Goal: Task Accomplishment & Management: Manage account settings

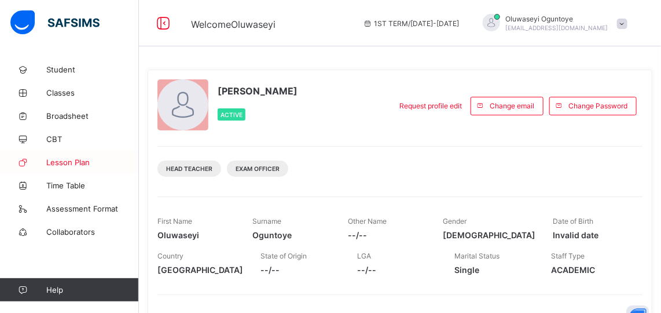
click at [71, 163] on span "Lesson Plan" at bounding box center [92, 161] width 93 height 9
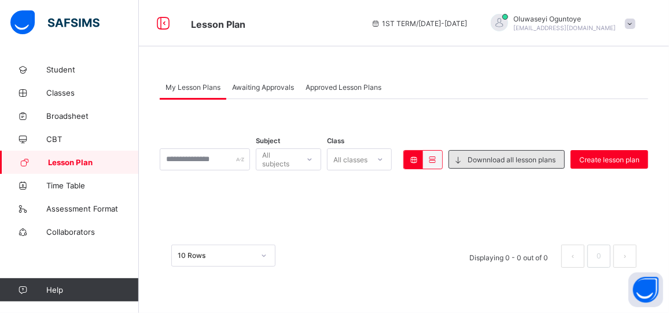
click at [457, 159] on icon at bounding box center [459, 159] width 12 height 11
click at [468, 159] on span "Downnload all lesson plans" at bounding box center [512, 159] width 88 height 9
click at [462, 158] on icon at bounding box center [459, 159] width 12 height 11
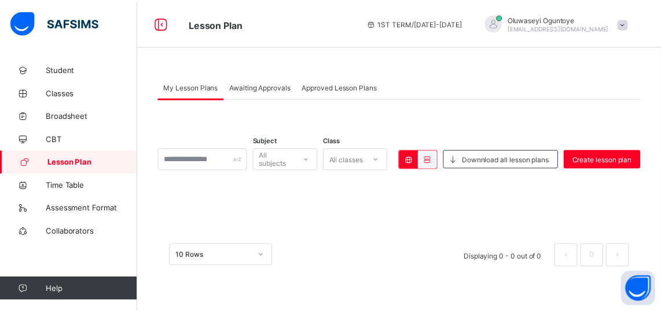
scroll to position [12, 0]
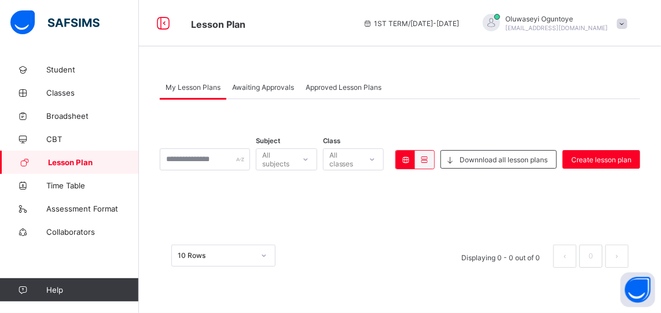
click at [263, 254] on div at bounding box center [264, 255] width 22 height 21
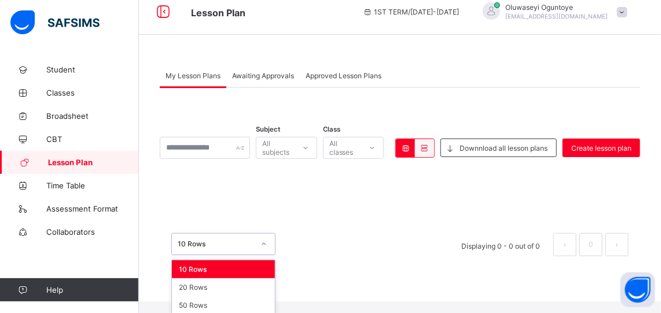
scroll to position [0, 0]
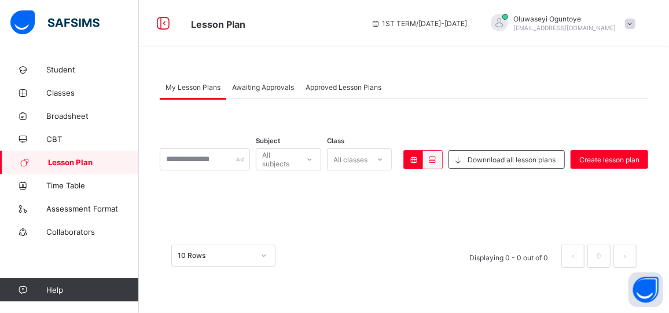
click at [357, 226] on div "× Delete Lesson Plan This action will delete this lesson plan from the system. …" at bounding box center [404, 250] width 489 height 58
click at [255, 89] on span "Awaiting Approvals" at bounding box center [263, 87] width 62 height 9
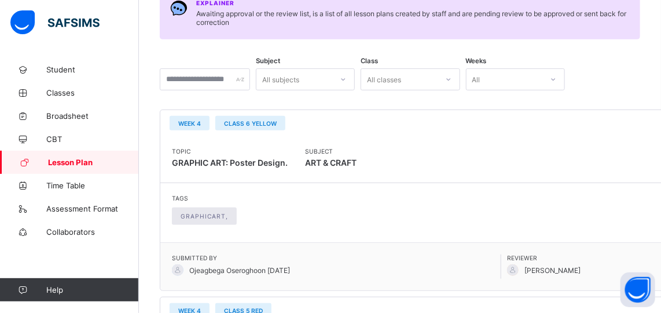
scroll to position [174, 0]
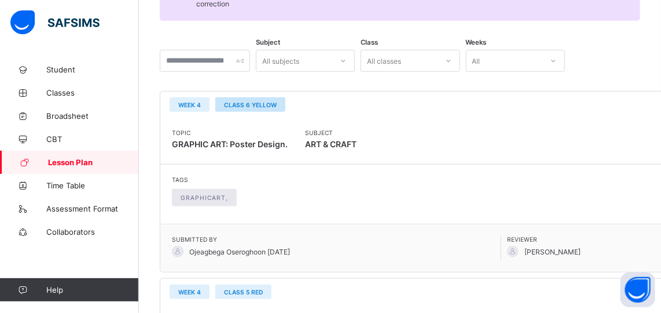
click at [260, 102] on span "CLASS 6 YELLOW" at bounding box center [250, 104] width 53 height 7
click at [210, 196] on span "GraphicArt," at bounding box center [204, 197] width 47 height 7
click at [219, 139] on span "GRAPHIC ART: Poster Design." at bounding box center [230, 144] width 116 height 10
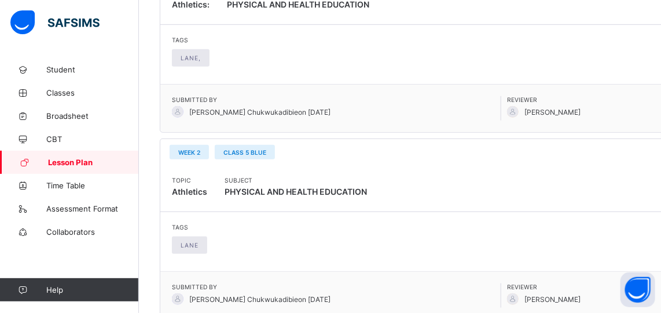
scroll to position [1807, 0]
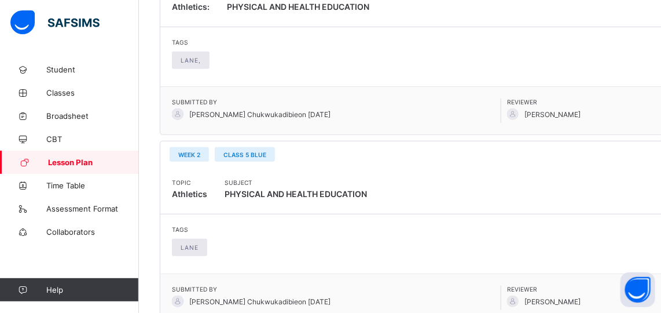
click at [225, 110] on span "Philomena Chukwukadibie on 2025-10-03" at bounding box center [259, 114] width 141 height 9
click at [255, 151] on span "CLASS 5 BLUE" at bounding box center [244, 154] width 43 height 7
click at [190, 244] on span "Lane" at bounding box center [190, 247] width 18 height 7
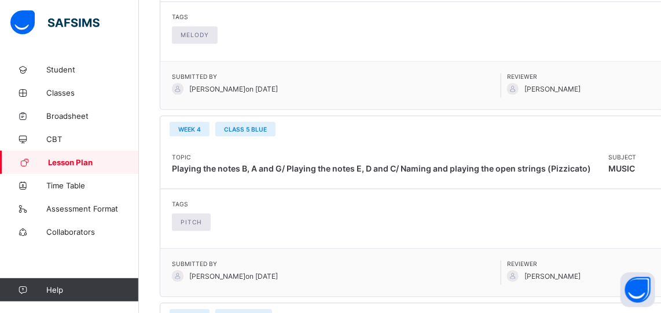
scroll to position [735, 0]
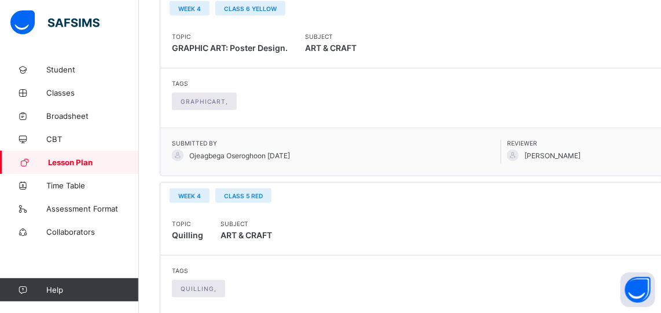
scroll to position [252, 0]
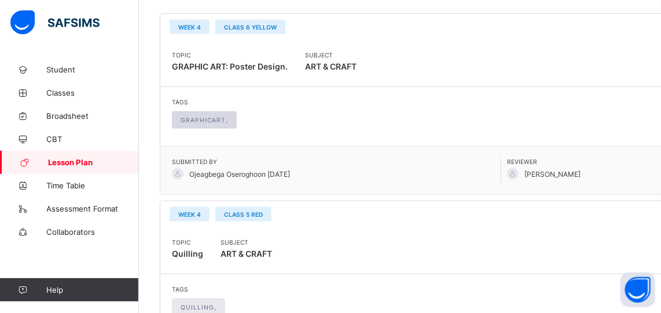
click at [190, 120] on span "GraphicArt," at bounding box center [204, 119] width 47 height 7
click at [223, 118] on span "GraphicArt," at bounding box center [204, 119] width 47 height 7
drag, startPoint x: 223, startPoint y: 118, endPoint x: 197, endPoint y: 122, distance: 25.9
click at [197, 122] on div "GraphicArt," at bounding box center [204, 119] width 65 height 17
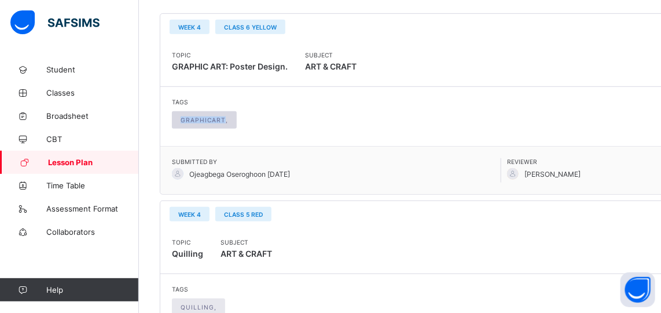
click at [197, 122] on div "GraphicArt," at bounding box center [204, 119] width 65 height 17
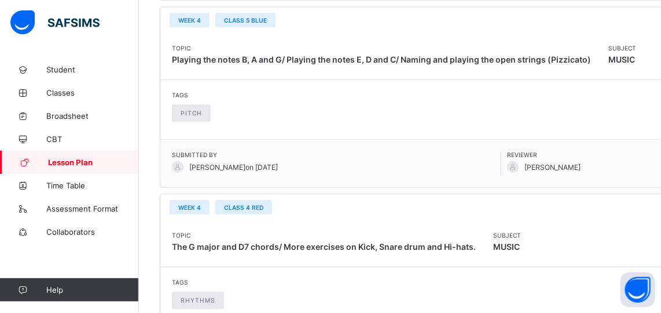
scroll to position [1025, 0]
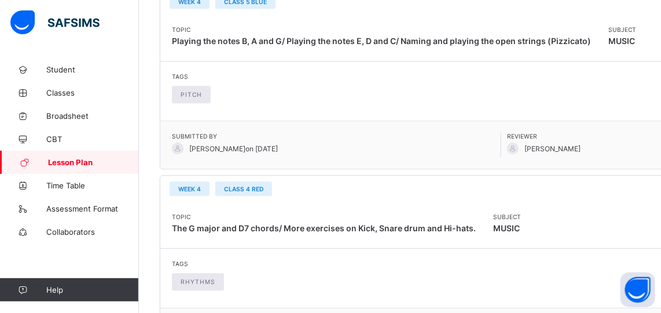
click at [507, 149] on span "[PERSON_NAME]" at bounding box center [671, 147] width 329 height 17
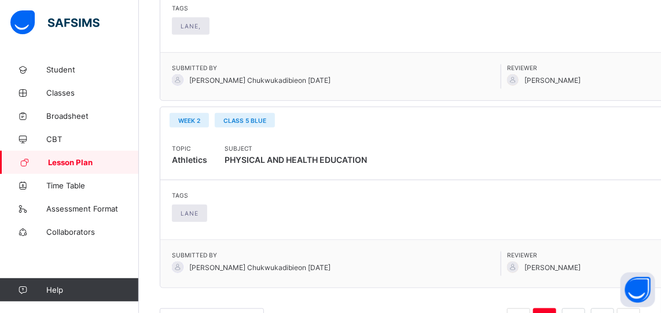
scroll to position [1869, 0]
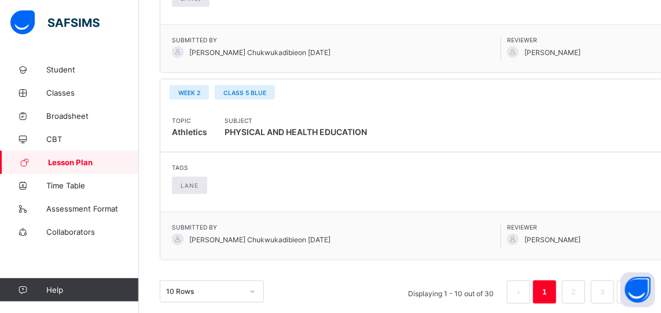
click at [533, 235] on span "[PERSON_NAME]" at bounding box center [552, 239] width 56 height 9
click at [234, 236] on span "Philomena Chukwukadibie on 2025-10-02" at bounding box center [336, 238] width 329 height 17
click at [234, 235] on span "Philomena Chukwukadibie on 2025-10-02" at bounding box center [259, 239] width 141 height 9
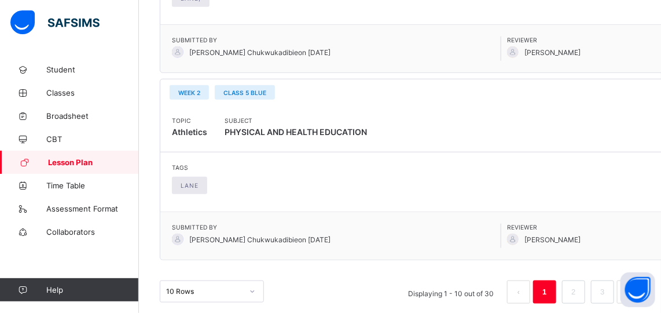
drag, startPoint x: 234, startPoint y: 235, endPoint x: 179, endPoint y: 225, distance: 56.0
click at [179, 230] on span "Philomena Chukwukadibie on 2025-10-02" at bounding box center [336, 238] width 329 height 17
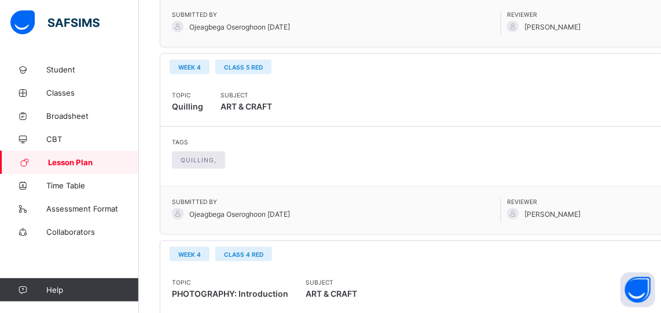
scroll to position [372, 0]
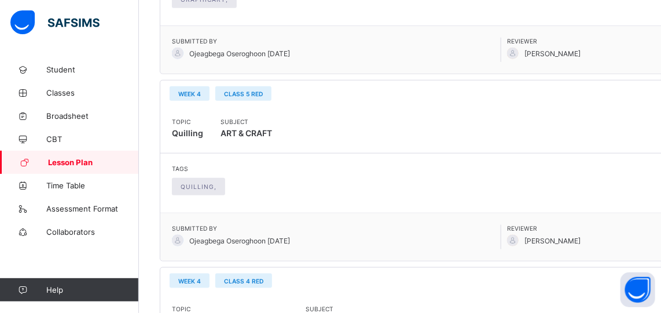
click at [660, 83] on div "WEEK 4 CLASS 5 RED IN REVIEW" at bounding box center [504, 93] width 688 height 26
drag, startPoint x: 660, startPoint y: 83, endPoint x: 663, endPoint y: 41, distance: 42.9
copy div "Oluwaseyi Oguntoye WEEK 4 CLASS 5 RED"
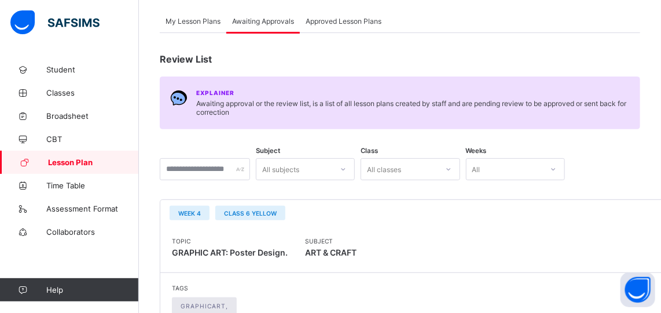
scroll to position [116, 0]
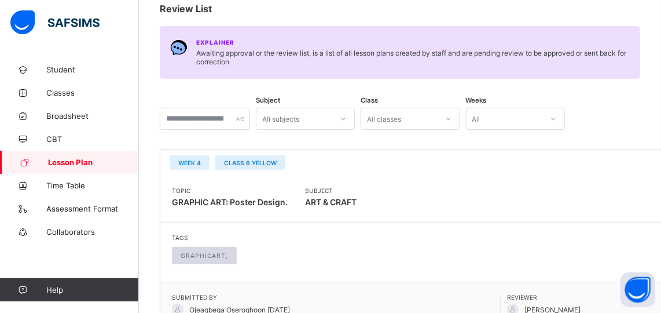
click at [206, 256] on span "GraphicArt," at bounding box center [204, 255] width 47 height 7
drag, startPoint x: 206, startPoint y: 256, endPoint x: 333, endPoint y: 190, distance: 143.7
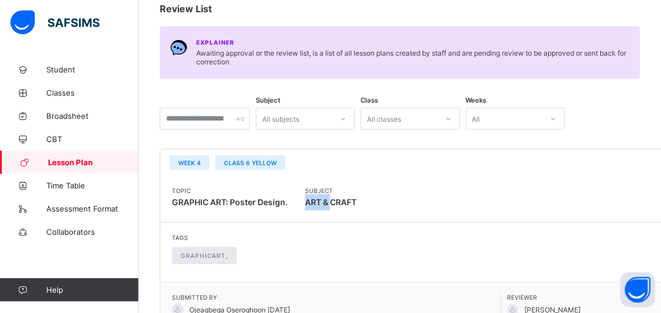
click at [333, 190] on div "Topic GRAPHIC ART: Poster Design. Subject ART & CRAFT" at bounding box center [504, 198] width 688 height 47
click at [333, 190] on span "Subject" at bounding box center [331, 190] width 52 height 7
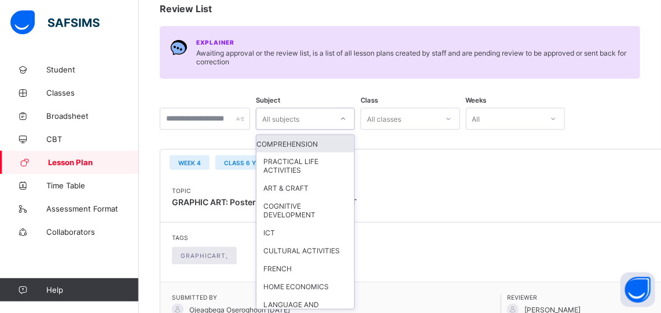
click at [332, 122] on div "All subjects" at bounding box center [294, 119] width 76 height 16
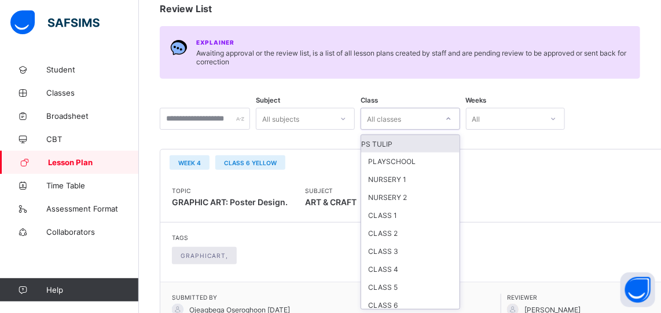
click at [418, 108] on div "All classes" at bounding box center [410, 119] width 99 height 22
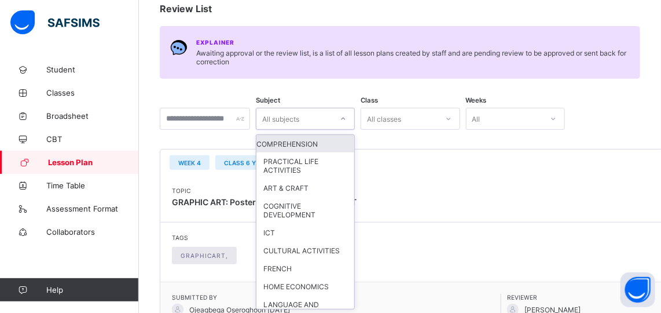
click at [299, 118] on div "All subjects" at bounding box center [280, 119] width 37 height 22
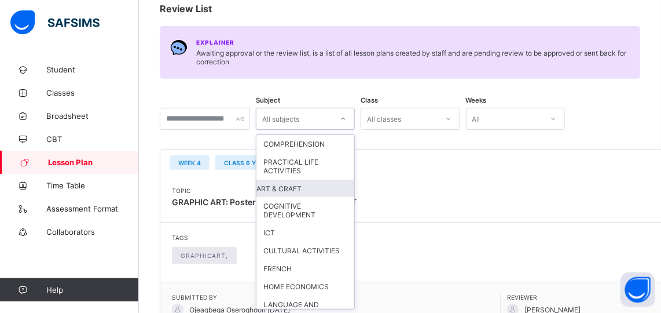
click at [329, 189] on div "ART & CRAFT" at bounding box center [305, 187] width 98 height 17
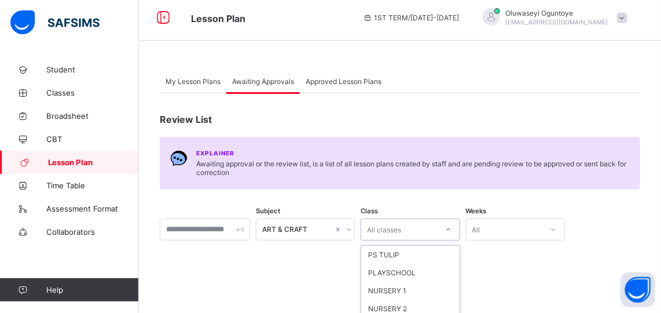
scroll to position [111, 0]
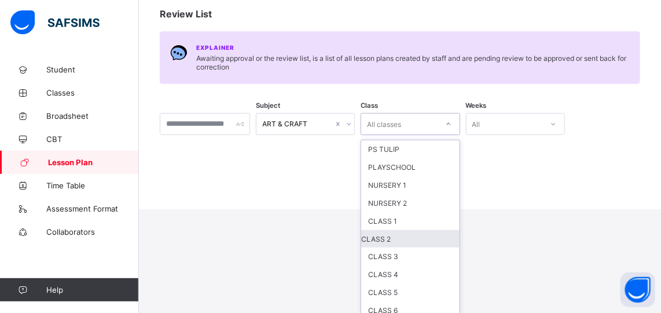
click at [436, 135] on div "option CLASS 2 focused, 6 of 10. 10 results available. Use Up and Down to choos…" at bounding box center [410, 124] width 99 height 22
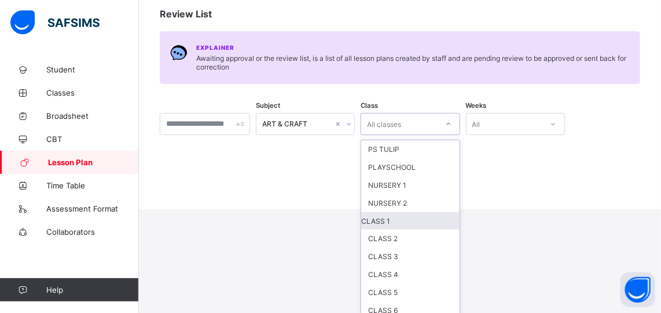
click at [420, 216] on div "CLASS 1" at bounding box center [410, 220] width 98 height 17
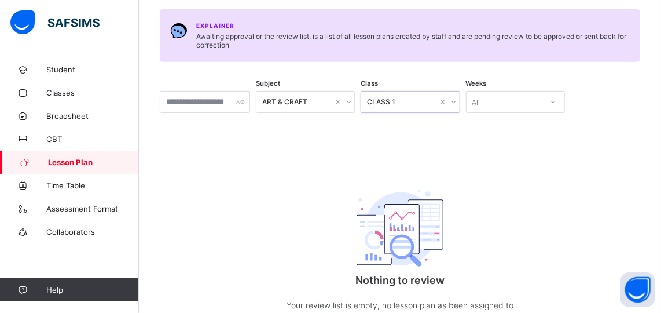
scroll to position [126, 0]
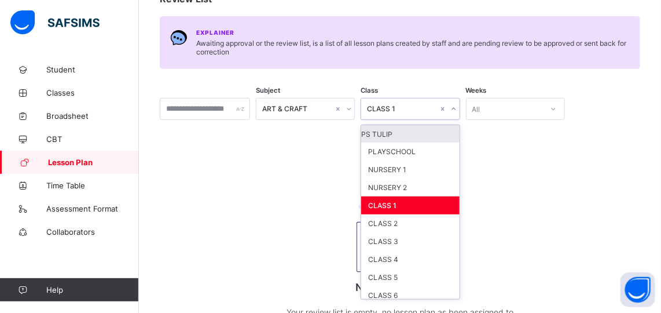
click at [389, 113] on div "CLASS 1" at bounding box center [399, 109] width 76 height 16
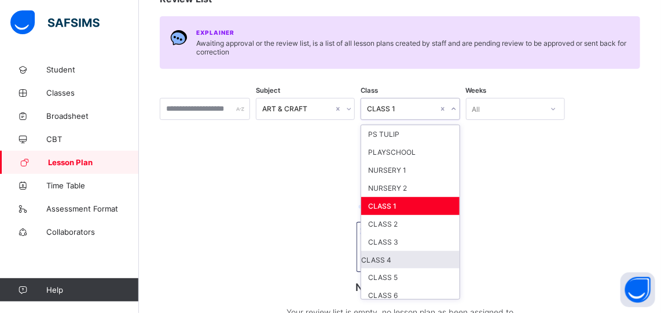
click at [406, 251] on div "CLASS 4" at bounding box center [410, 259] width 98 height 17
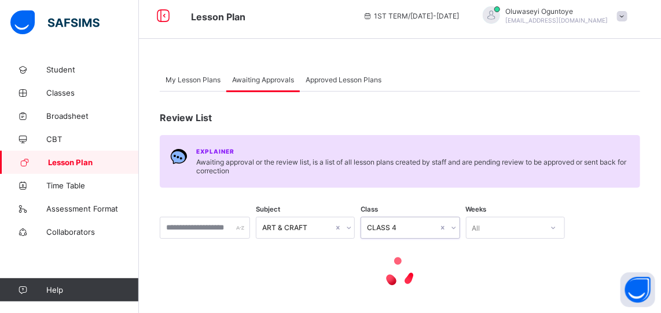
scroll to position [6, 0]
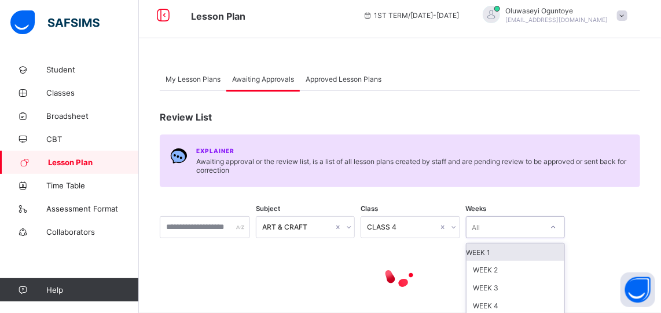
click at [539, 228] on div "All" at bounding box center [505, 227] width 76 height 16
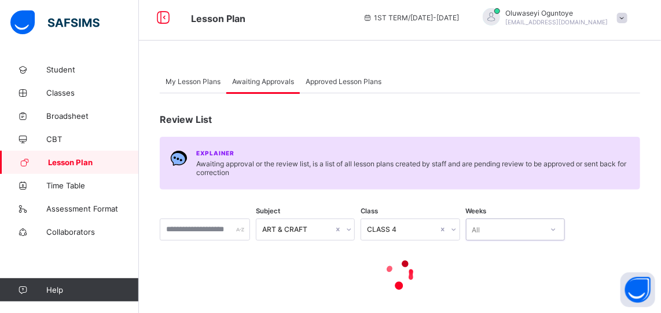
click at [539, 228] on div "All" at bounding box center [505, 229] width 76 height 16
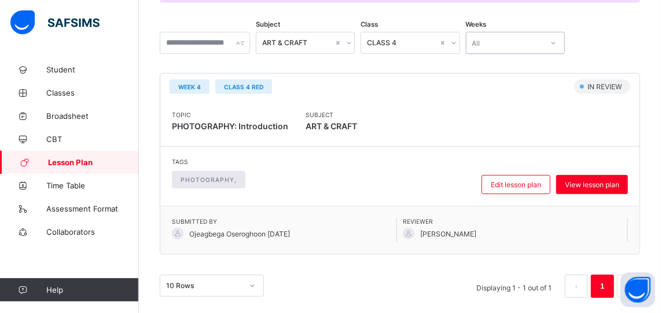
scroll to position [0, 0]
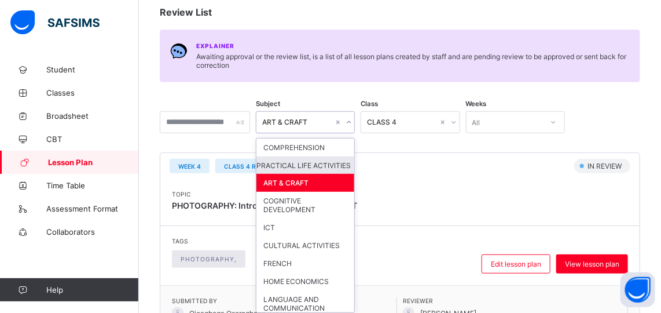
click at [298, 133] on div "option ART & CRAFT, selected. option PRACTICAL LIFE ACTIVITIES focused, 2 of 53…" at bounding box center [305, 122] width 99 height 22
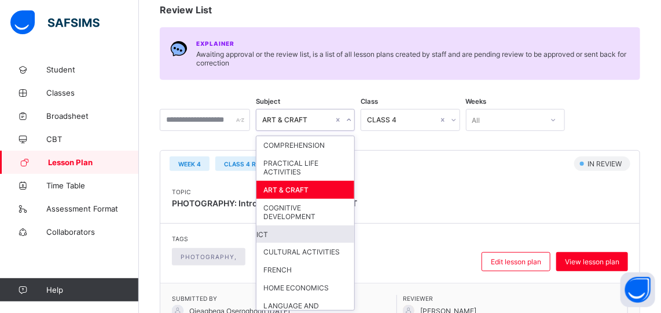
scroll to position [116, 0]
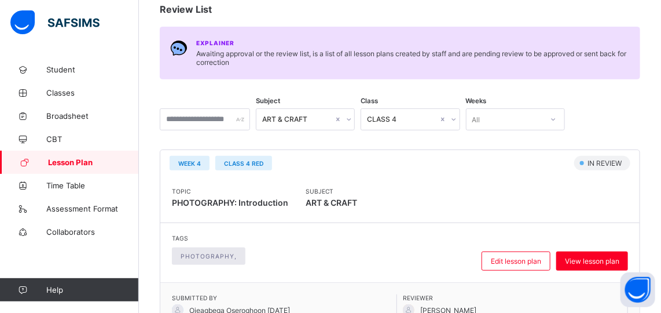
click at [442, 179] on div "Topic PHOTOGRAPHY: Introduction Subject ART & CRAFT" at bounding box center [399, 199] width 479 height 47
click at [84, 164] on span "Lesson Plan" at bounding box center [93, 161] width 91 height 9
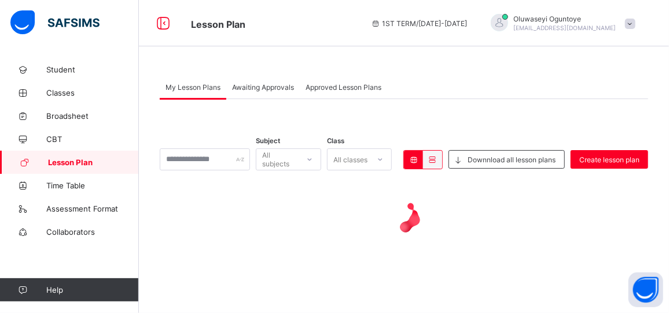
click at [80, 160] on span "Lesson Plan" at bounding box center [93, 161] width 91 height 9
click at [253, 91] on div "Awaiting Approvals" at bounding box center [263, 86] width 74 height 23
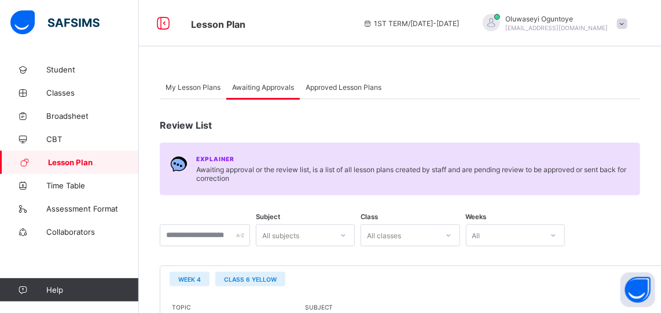
click at [183, 91] on div "My Lesson Plans" at bounding box center [193, 86] width 67 height 23
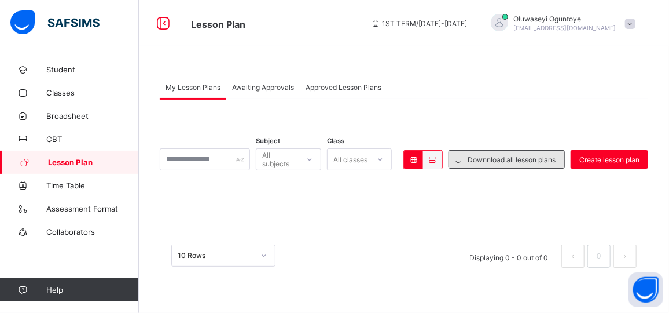
click at [482, 159] on span "Downnload all lesson plans" at bounding box center [512, 159] width 88 height 9
click at [261, 85] on span "Awaiting Approvals" at bounding box center [263, 87] width 62 height 9
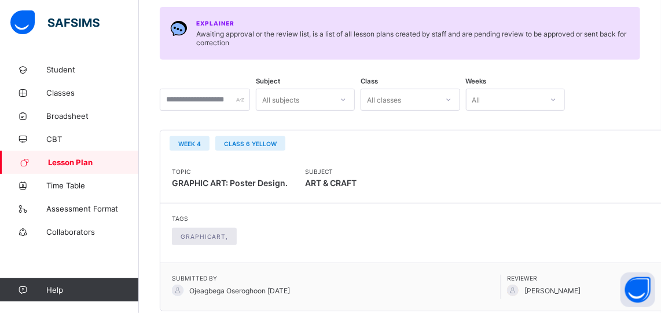
scroll to position [133, 0]
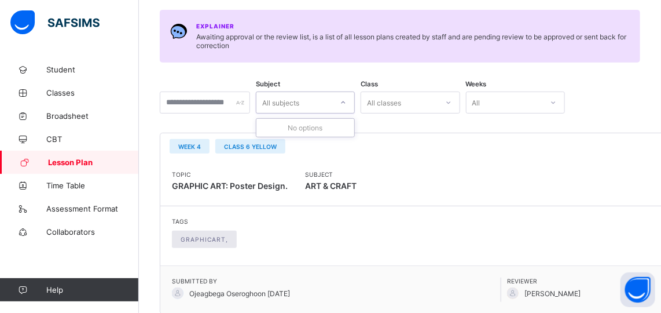
click at [299, 101] on div "All subjects" at bounding box center [280, 102] width 37 height 22
click at [332, 100] on div "All subjects" at bounding box center [294, 102] width 76 height 16
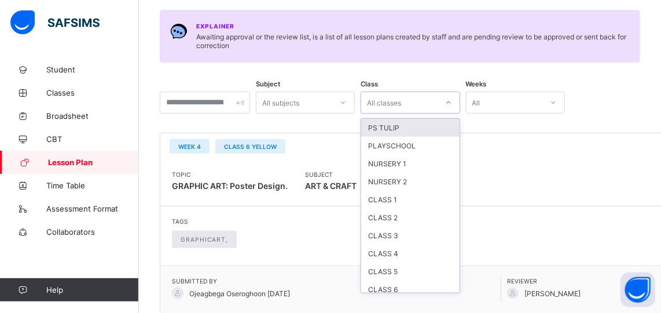
click at [381, 105] on div "All classes" at bounding box center [384, 102] width 34 height 22
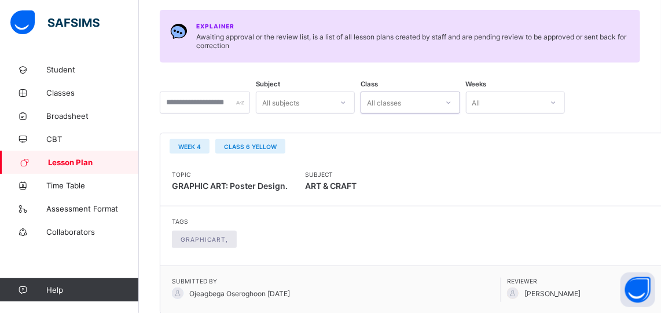
click at [427, 96] on div "All classes" at bounding box center [399, 102] width 76 height 16
click at [206, 107] on input "text" at bounding box center [205, 102] width 90 height 22
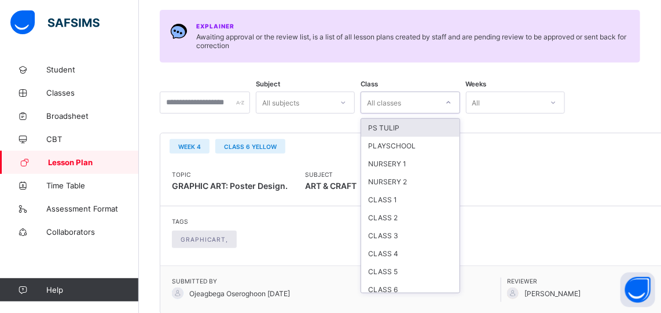
click at [430, 97] on div "All classes" at bounding box center [399, 102] width 76 height 16
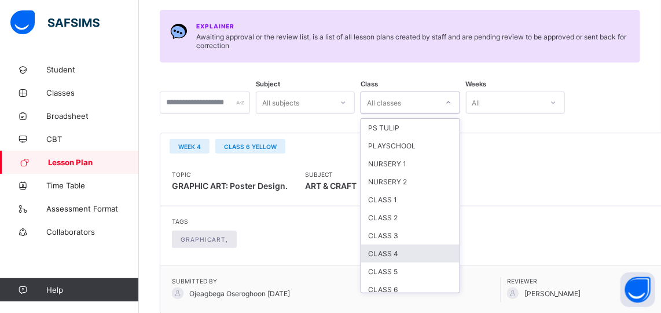
click at [402, 251] on div "CLASS 4" at bounding box center [410, 253] width 98 height 18
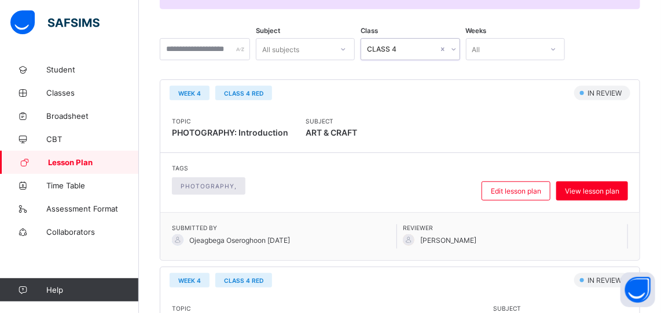
scroll to position [178, 0]
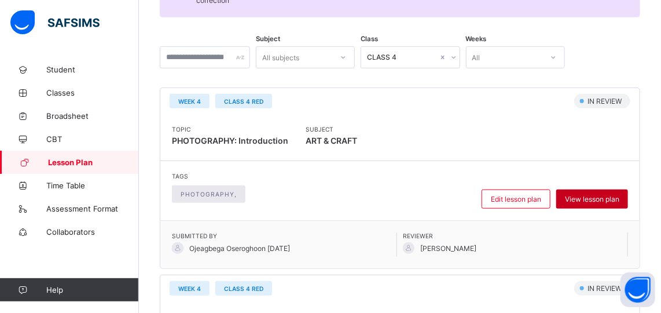
click at [589, 200] on span "View lesson plan" at bounding box center [592, 198] width 54 height 9
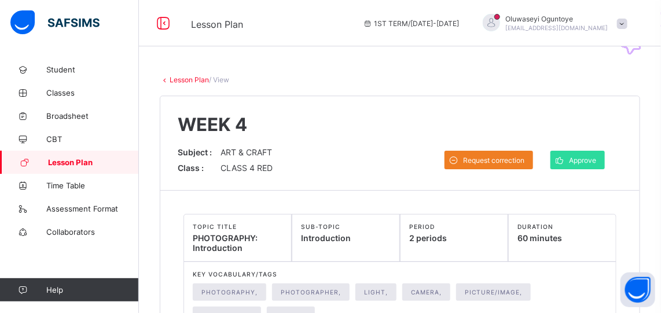
drag, startPoint x: 469, startPoint y: 164, endPoint x: 410, endPoint y: 138, distance: 64.5
click at [410, 138] on div "WEEK 4 Subject : ART & CRAFT Class : CLASS 4 RED Request correction Approve Com…" at bounding box center [399, 143] width 479 height 94
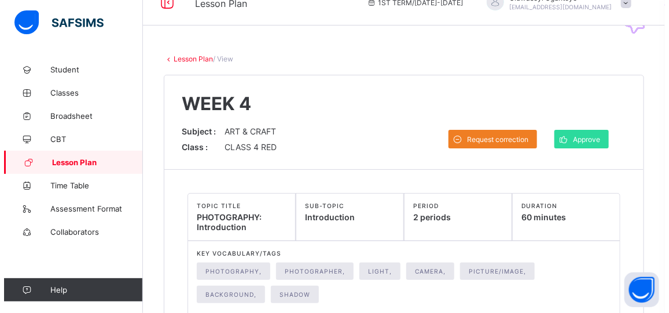
scroll to position [108, 0]
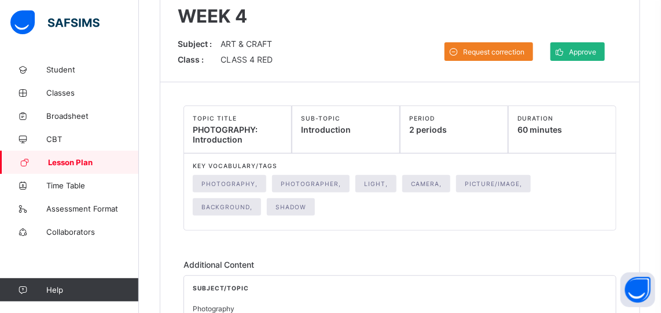
click at [582, 49] on span "Approve" at bounding box center [582, 51] width 27 height 9
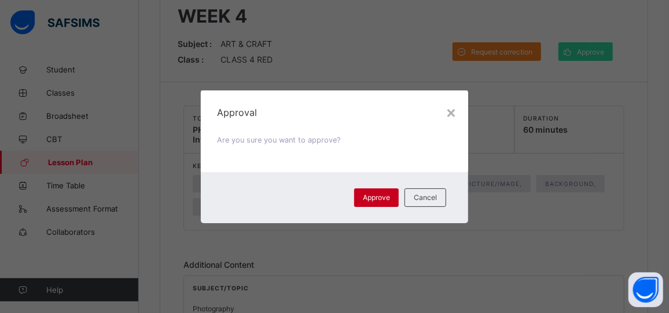
click at [388, 197] on span "Approve" at bounding box center [376, 197] width 27 height 9
click at [379, 192] on div "Approve" at bounding box center [376, 197] width 45 height 19
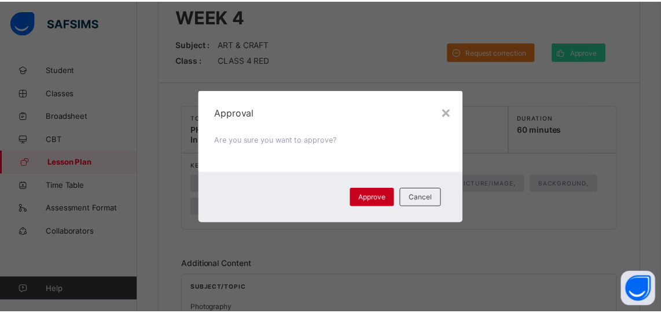
scroll to position [0, 0]
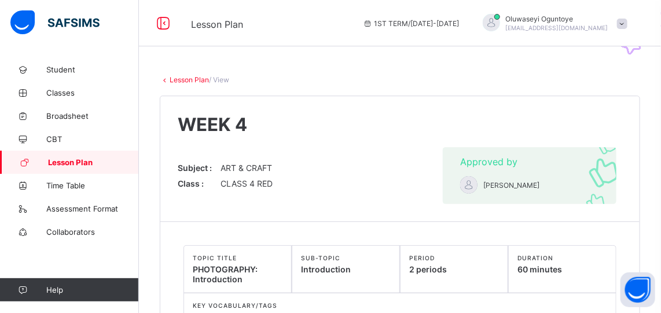
click at [189, 80] on link "Lesson Plan" at bounding box center [189, 79] width 39 height 9
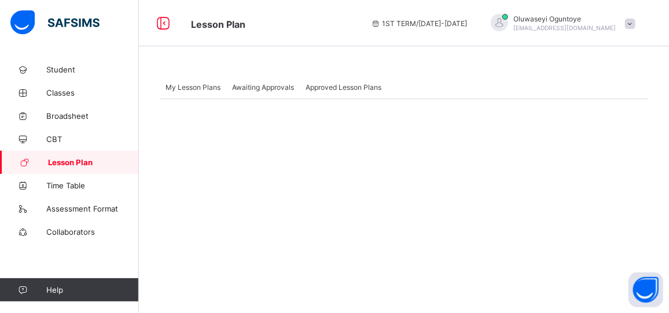
click at [267, 86] on span "Awaiting Approvals" at bounding box center [263, 87] width 62 height 9
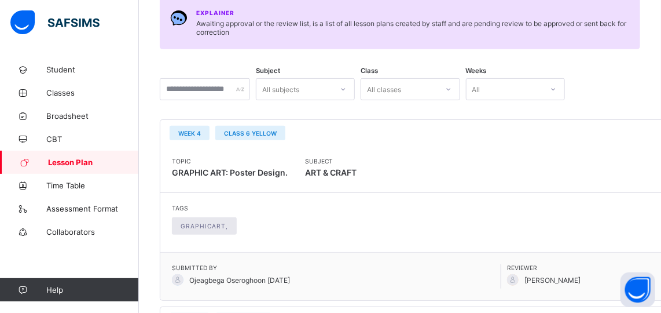
scroll to position [135, 0]
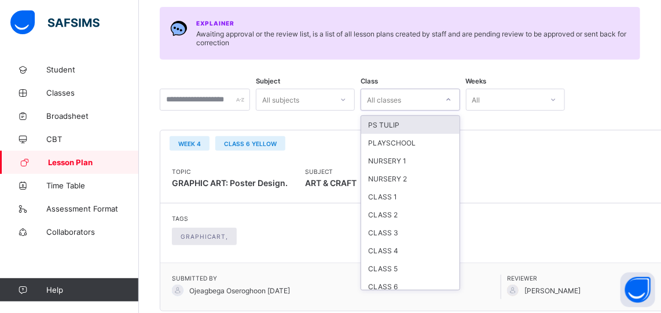
click at [452, 100] on icon at bounding box center [448, 100] width 7 height 12
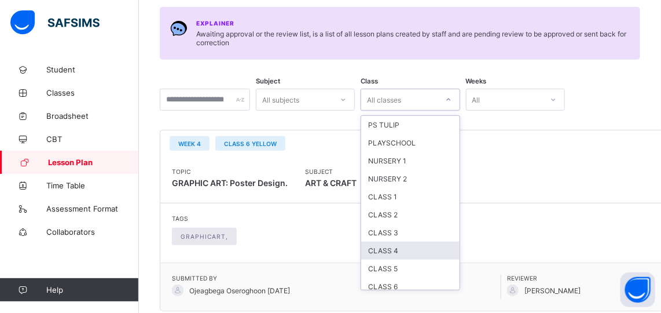
click at [411, 245] on div "CLASS 4" at bounding box center [410, 250] width 98 height 18
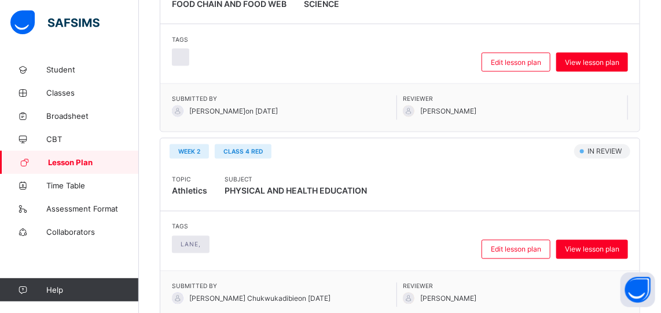
scroll to position [606, 0]
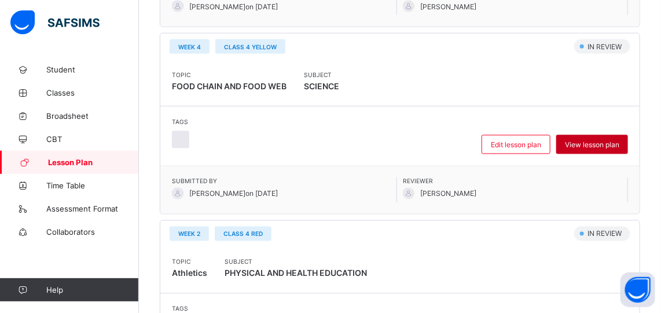
click at [608, 140] on span "View lesson plan" at bounding box center [592, 144] width 54 height 9
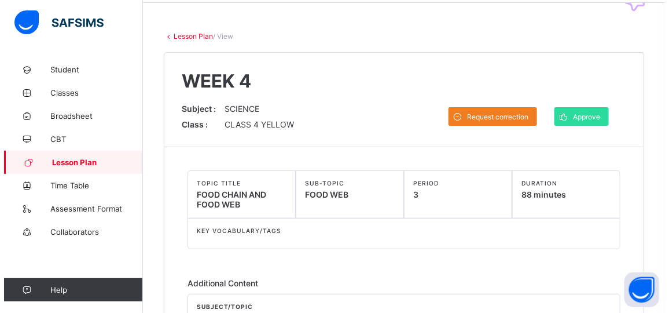
scroll to position [42, 0]
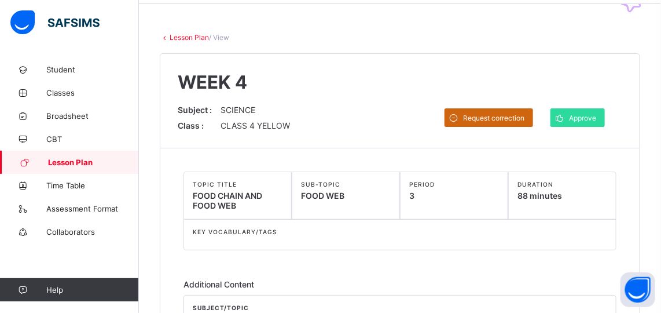
click at [495, 115] on span "Request correction" at bounding box center [493, 117] width 61 height 9
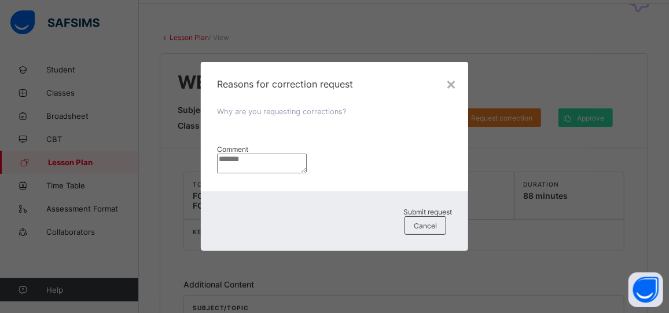
click at [307, 153] on textarea at bounding box center [262, 163] width 90 height 20
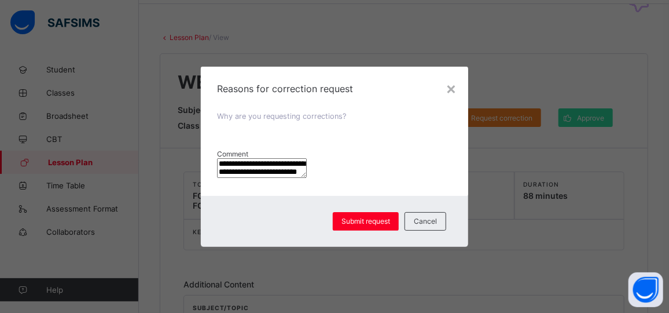
click at [307, 158] on textarea "**********" at bounding box center [262, 168] width 90 height 20
type textarea "**********"
click at [352, 225] on span "Submit request" at bounding box center [366, 220] width 49 height 9
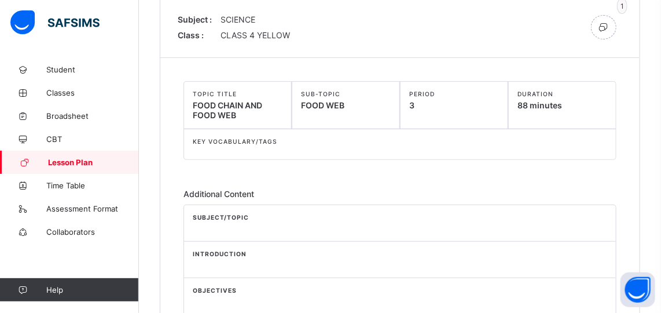
scroll to position [0, 0]
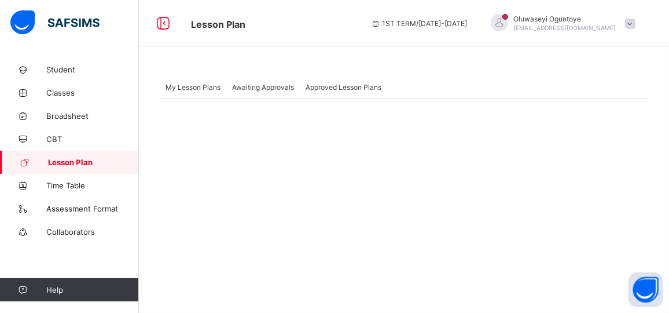
click at [266, 85] on span "Awaiting Approvals" at bounding box center [263, 87] width 62 height 9
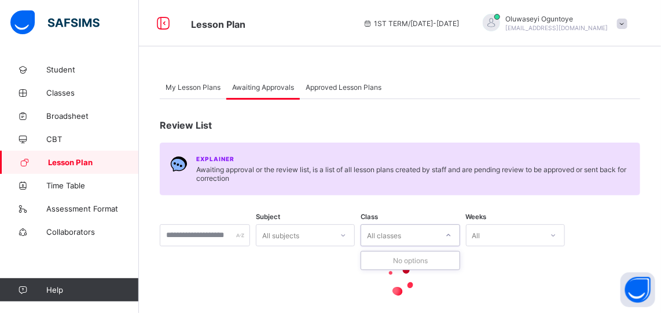
click at [450, 235] on icon at bounding box center [448, 235] width 4 height 2
click at [452, 235] on icon at bounding box center [448, 235] width 7 height 12
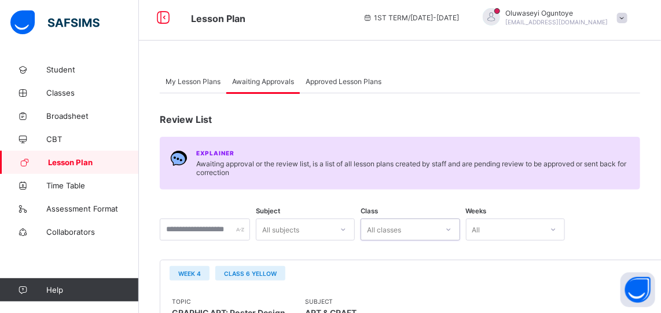
click at [452, 230] on icon at bounding box center [448, 229] width 7 height 12
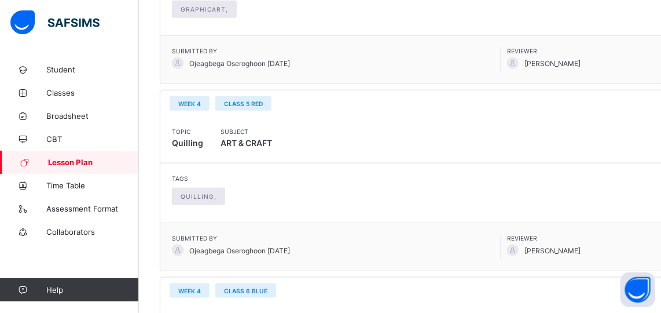
scroll to position [134, 0]
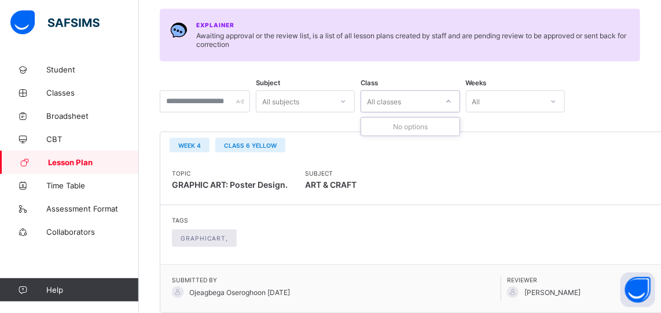
click at [452, 101] on icon at bounding box center [448, 102] width 7 height 12
click at [353, 104] on div at bounding box center [343, 101] width 20 height 19
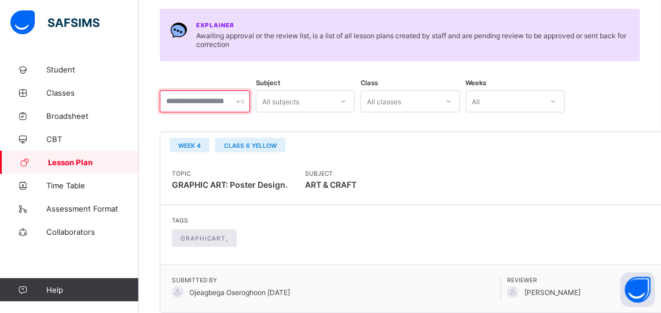
click at [250, 102] on input "text" at bounding box center [205, 101] width 90 height 22
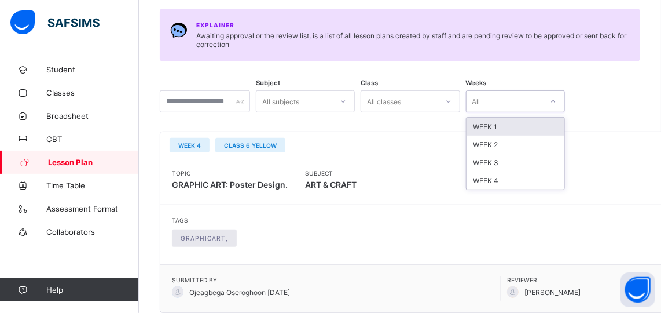
click at [557, 102] on icon at bounding box center [553, 102] width 7 height 12
click at [502, 144] on div "WEEK 2" at bounding box center [516, 144] width 98 height 18
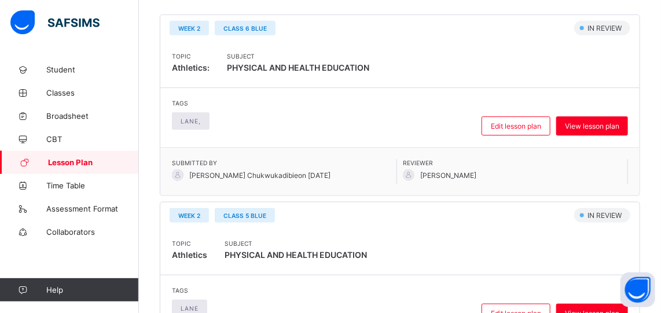
scroll to position [238, 0]
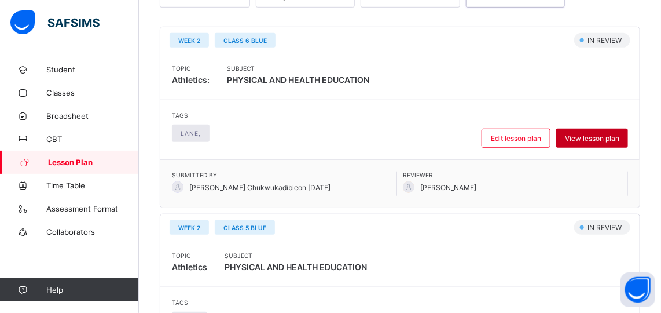
click at [606, 134] on span "View lesson plan" at bounding box center [592, 138] width 54 height 9
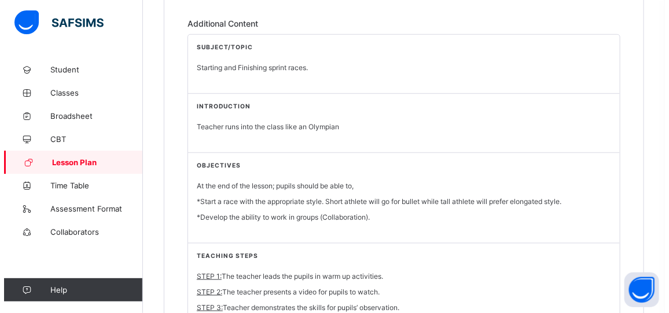
scroll to position [137, 0]
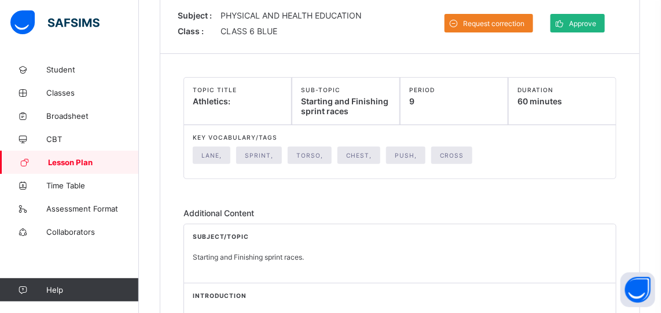
click at [594, 21] on span "Approve" at bounding box center [582, 23] width 27 height 9
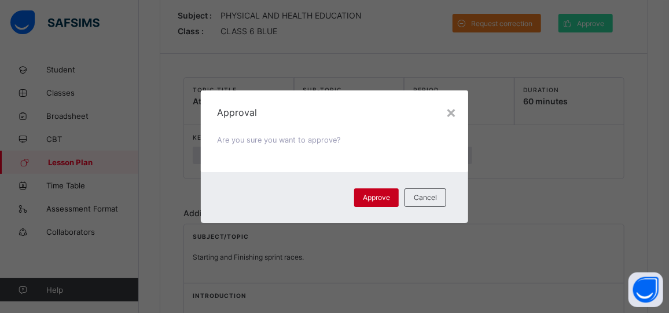
click at [378, 193] on span "Approve" at bounding box center [376, 197] width 27 height 9
click at [379, 195] on span "Approve" at bounding box center [376, 197] width 27 height 9
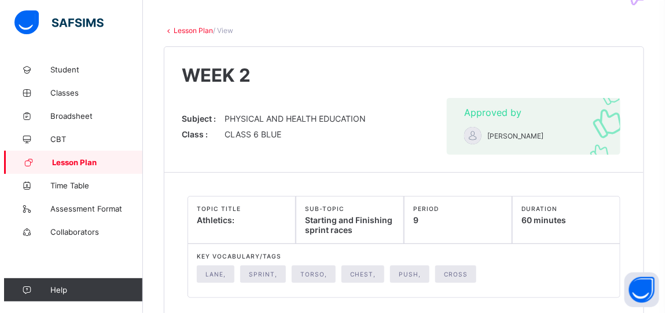
scroll to position [0, 0]
